Goal: Task Accomplishment & Management: Manage account settings

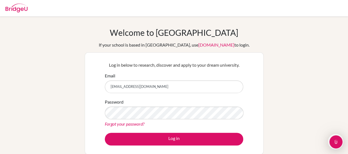
type input "[EMAIL_ADDRESS][DOMAIN_NAME]"
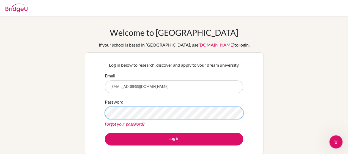
click at [105, 133] on button "Log in" at bounding box center [174, 139] width 138 height 13
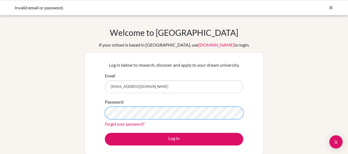
click at [105, 133] on button "Log in" at bounding box center [174, 139] width 138 height 13
